Goal: Transaction & Acquisition: Purchase product/service

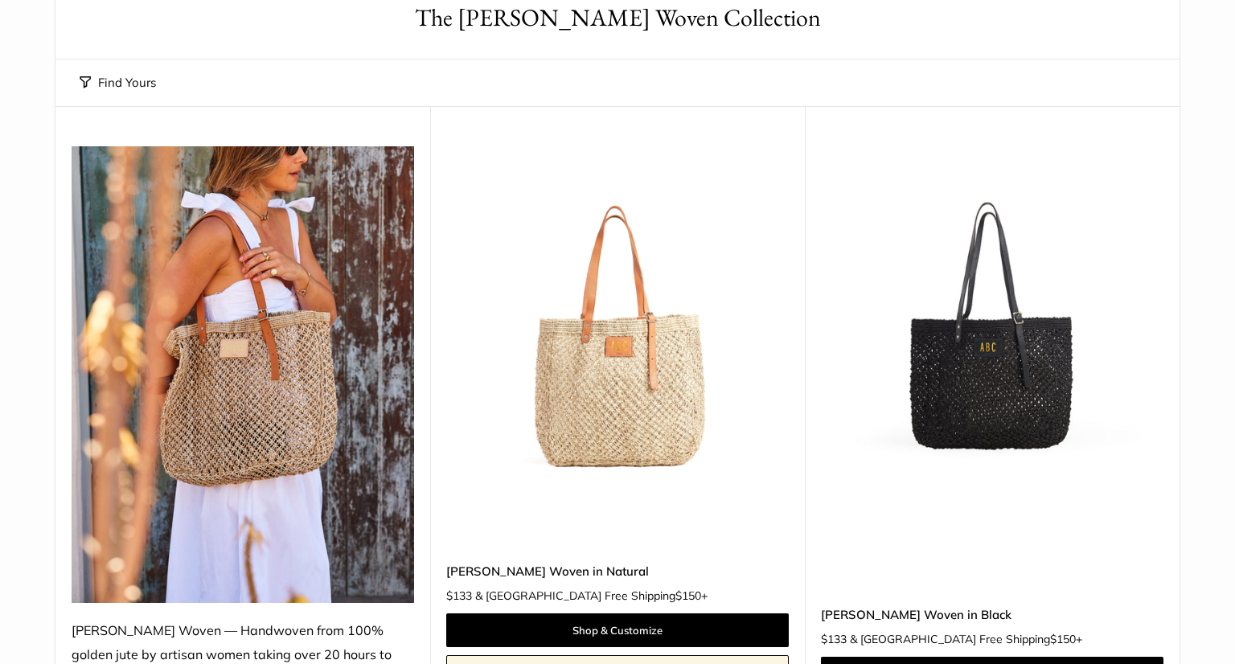
scroll to position [146, 0]
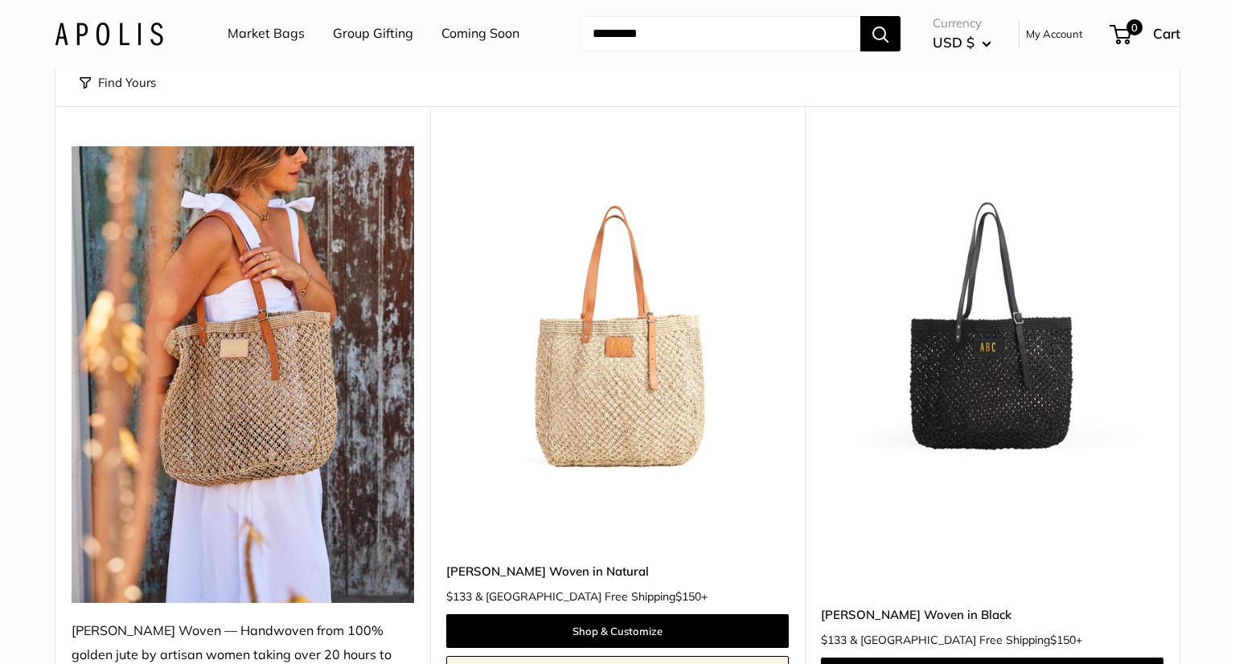
click at [0, 0] on img at bounding box center [0, 0] width 0 height 0
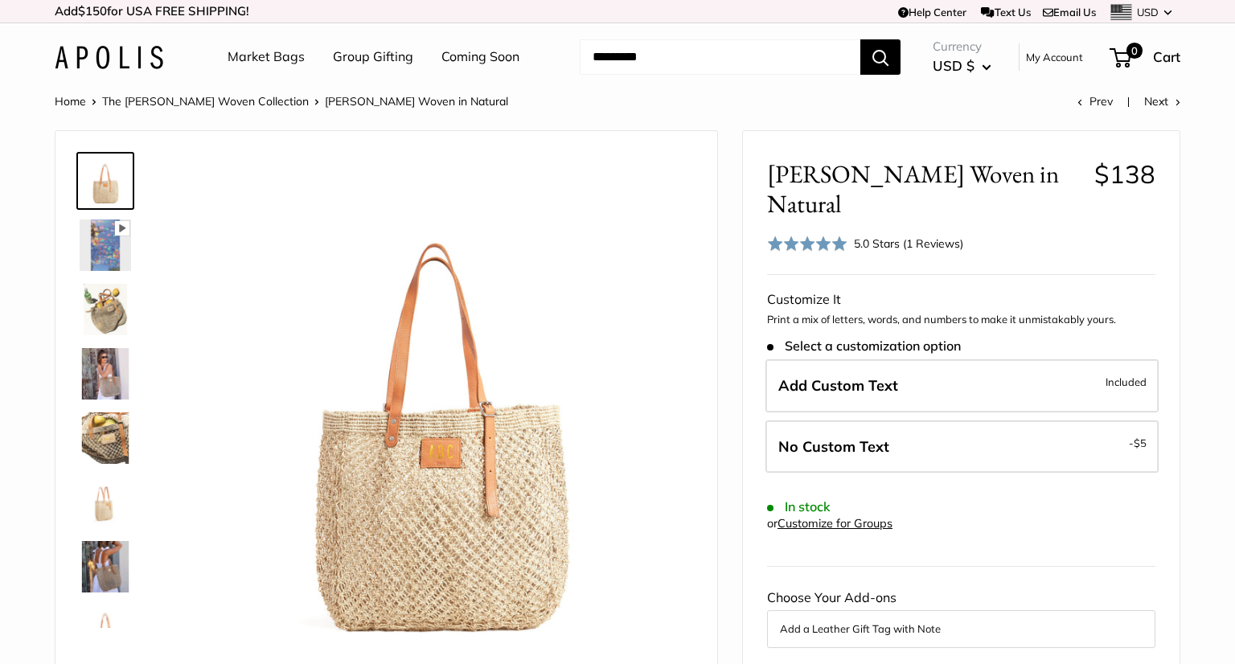
click at [97, 322] on img at bounding box center [105, 309] width 51 height 51
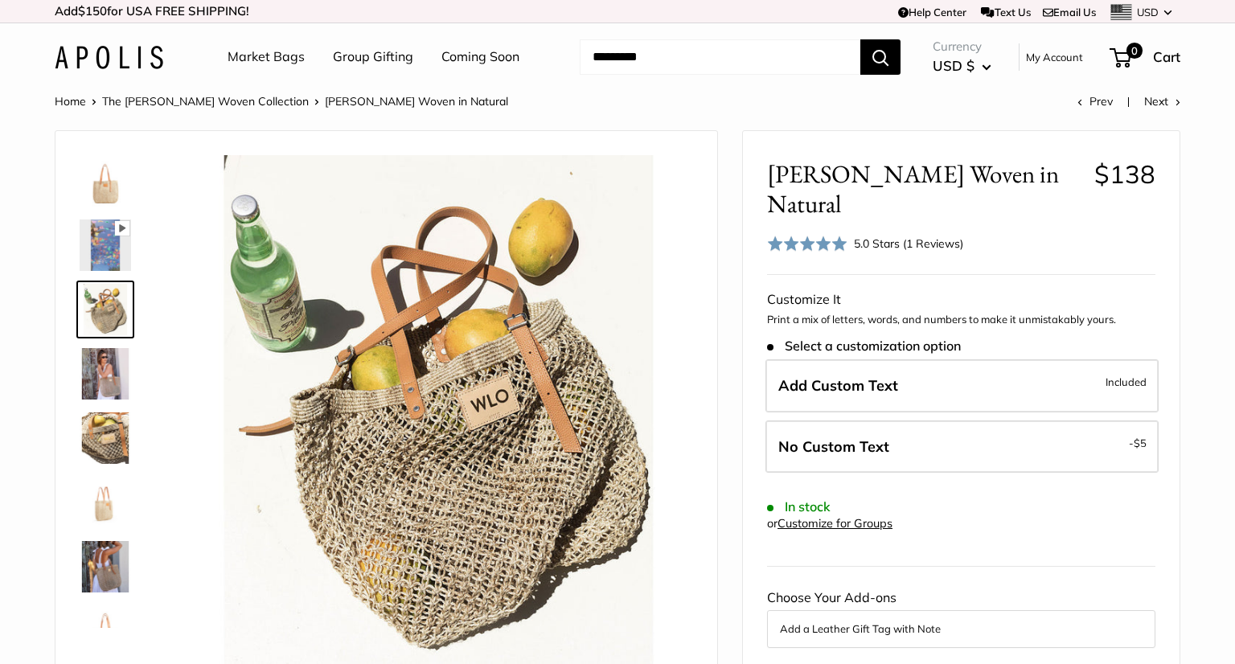
click at [101, 356] on img at bounding box center [105, 373] width 51 height 51
